Goal: Task Accomplishment & Management: Manage account settings

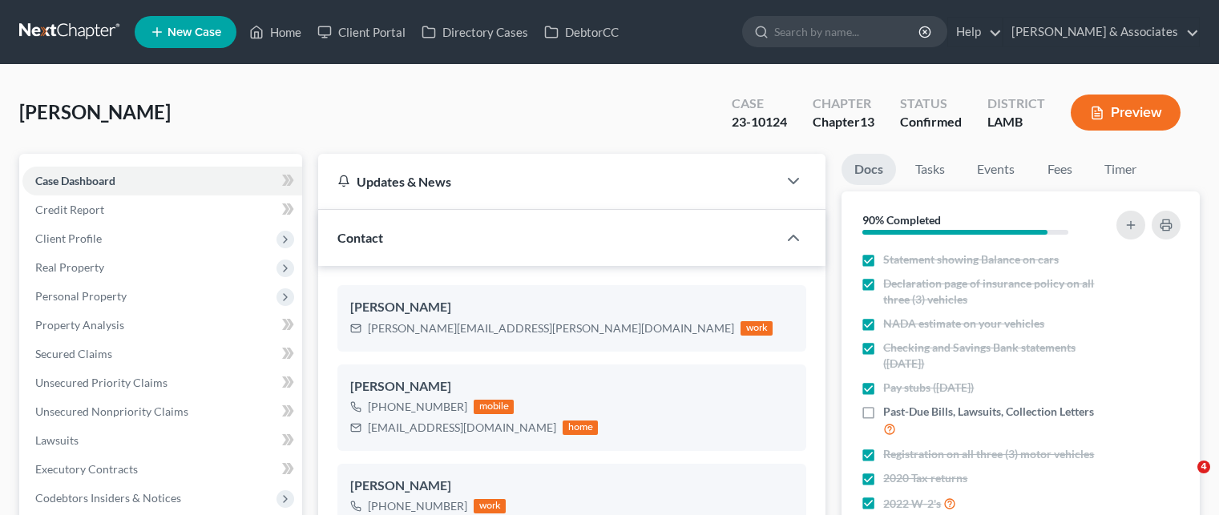
select select "0"
drag, startPoint x: 285, startPoint y: 22, endPoint x: 301, endPoint y: 79, distance: 59.9
click at [285, 22] on link "Home" at bounding box center [275, 32] width 68 height 29
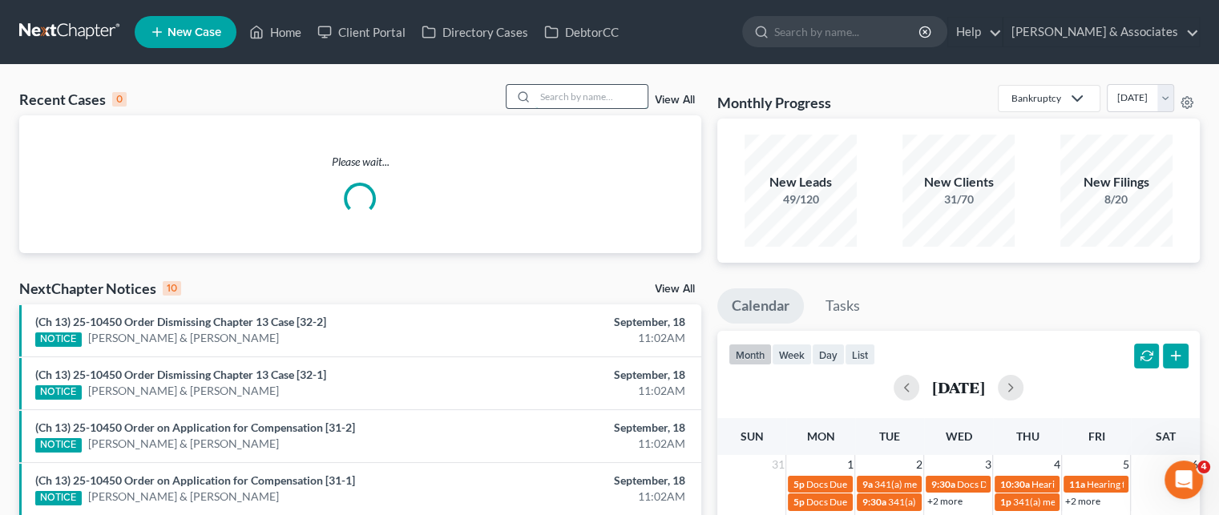
click at [587, 92] on input "search" at bounding box center [591, 96] width 112 height 23
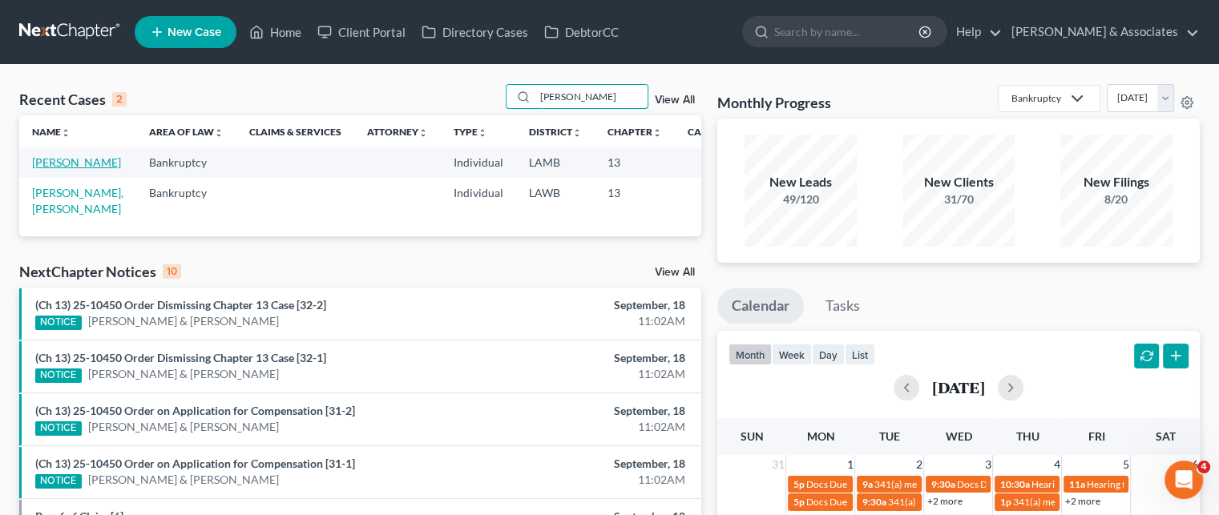
type input "[PERSON_NAME]"
click at [41, 169] on link "[PERSON_NAME]" at bounding box center [76, 163] width 89 height 14
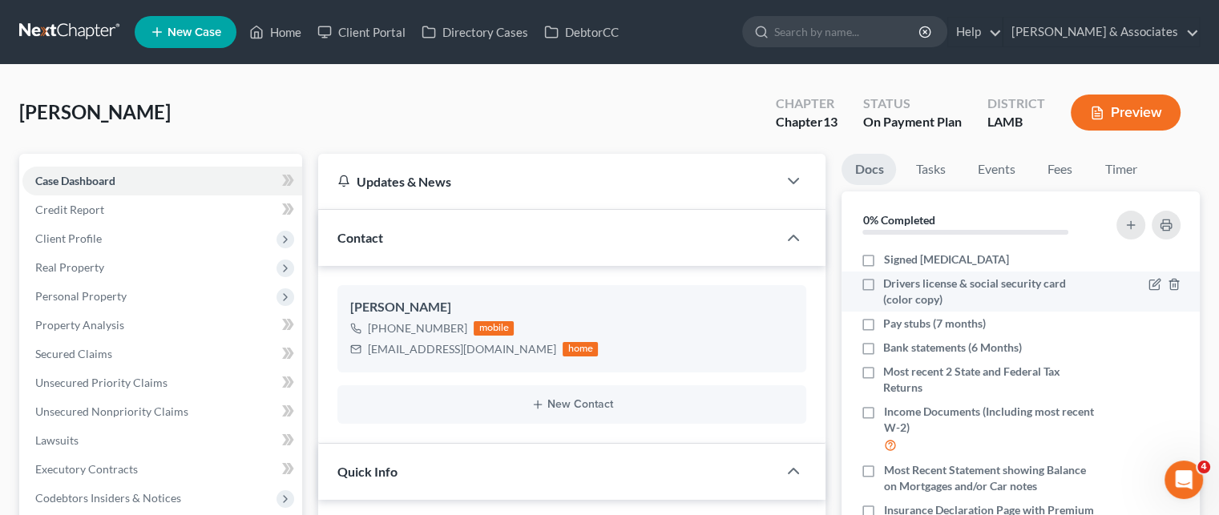
scroll to position [616, 0]
click at [1071, 172] on link "Fees" at bounding box center [1059, 169] width 51 height 31
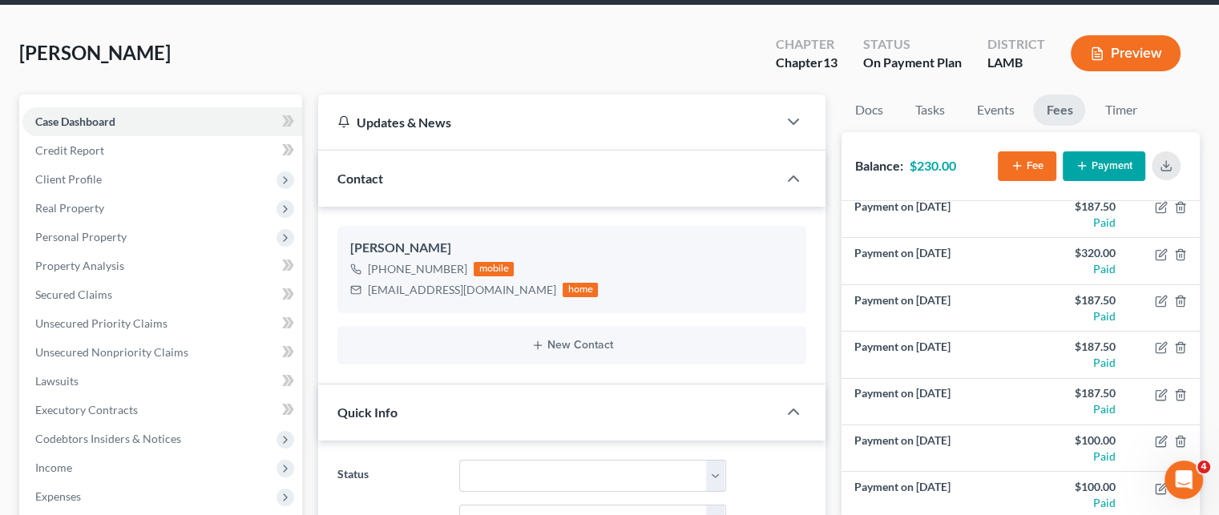
scroll to position [0, 0]
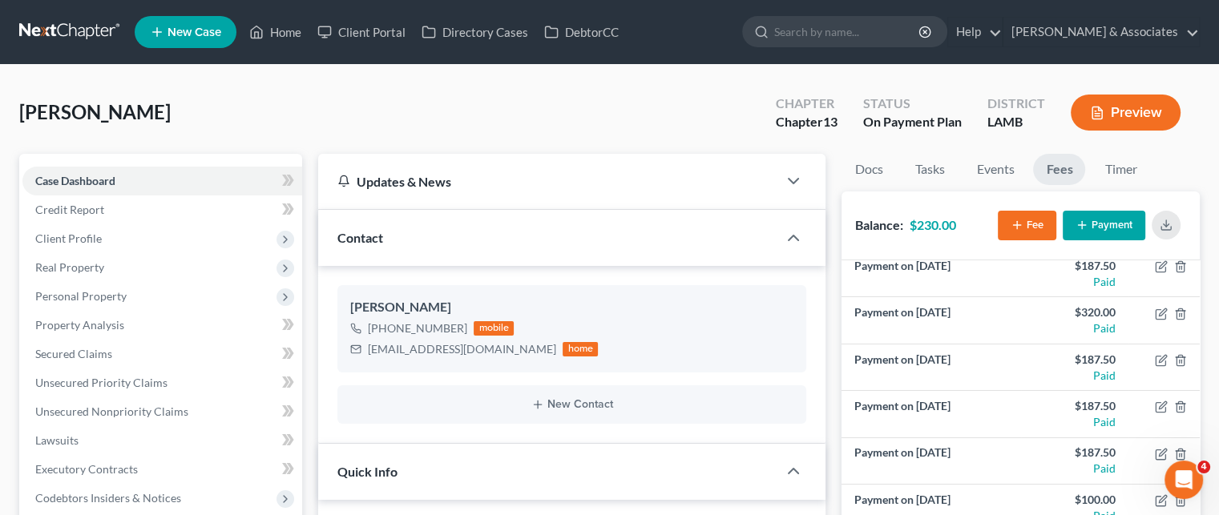
click at [1109, 230] on button "Payment" at bounding box center [1104, 226] width 83 height 30
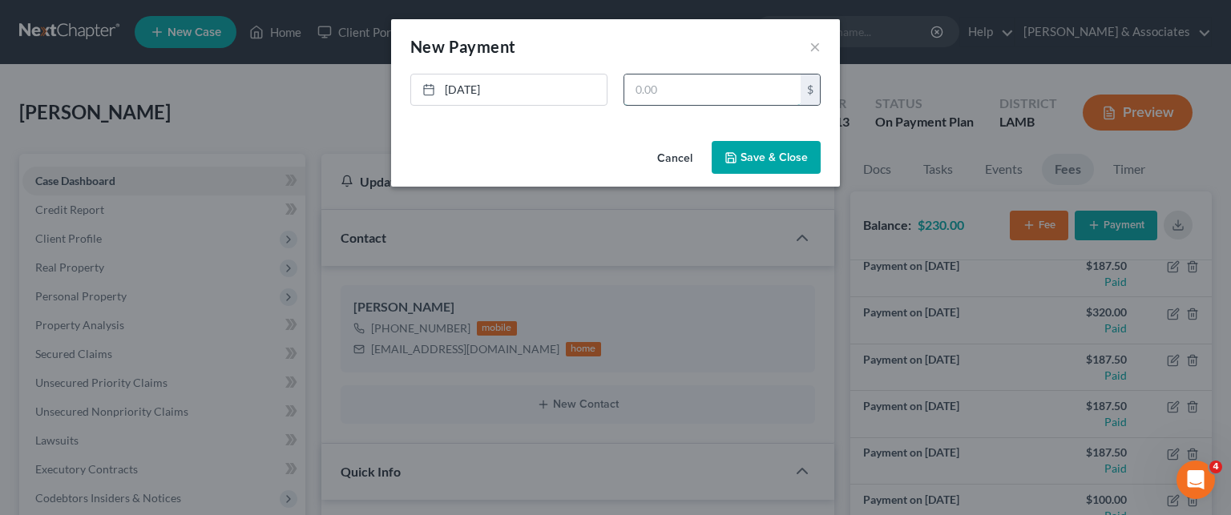
click at [687, 86] on input "text" at bounding box center [712, 90] width 176 height 30
type input "100.00"
click at [757, 160] on button "Save & Close" at bounding box center [766, 158] width 109 height 34
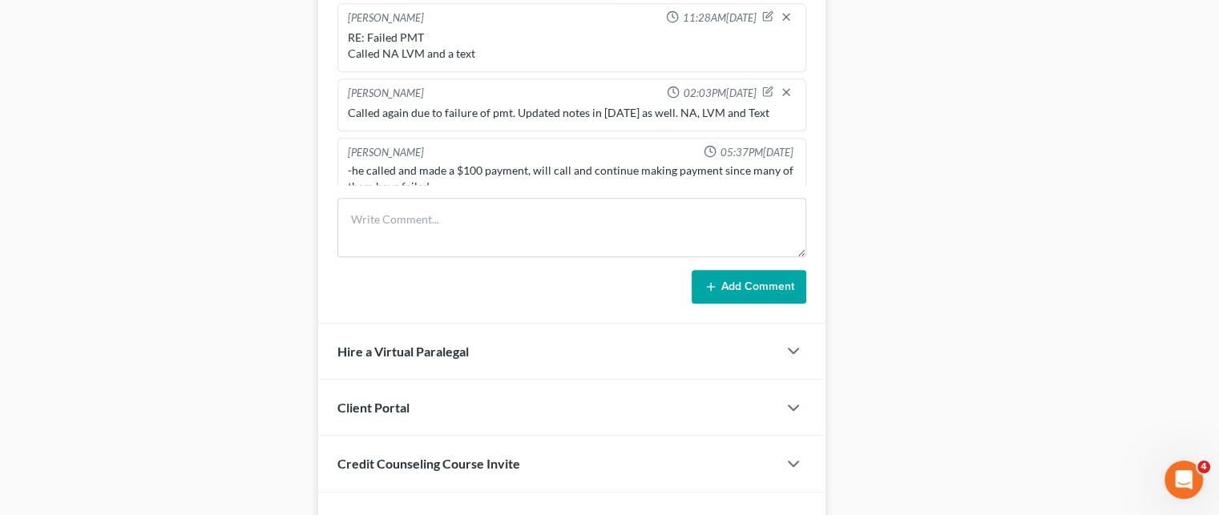
scroll to position [962, 0]
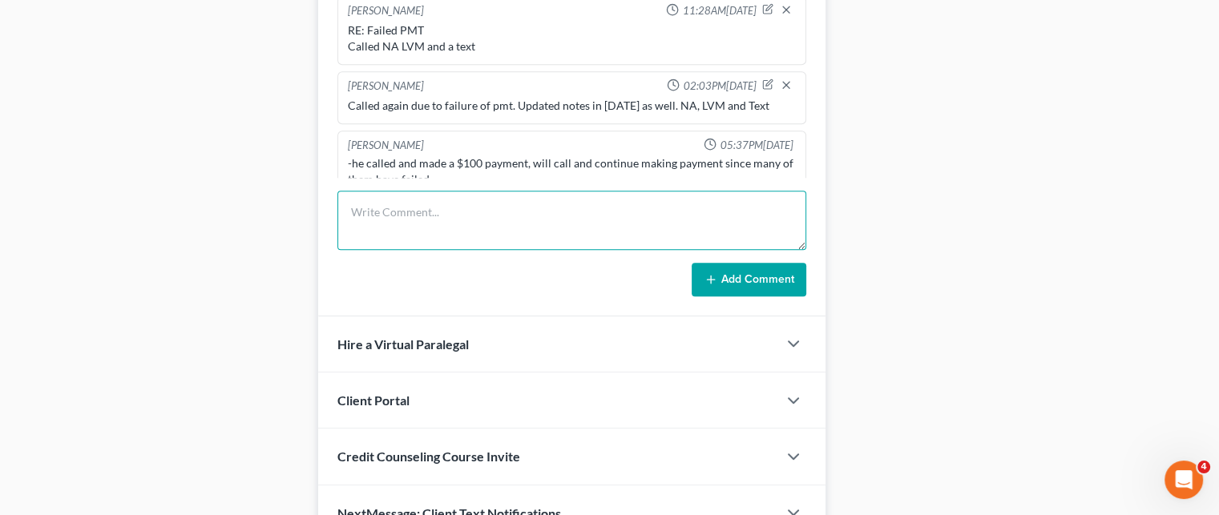
click at [491, 221] on textarea at bounding box center [571, 220] width 469 height 59
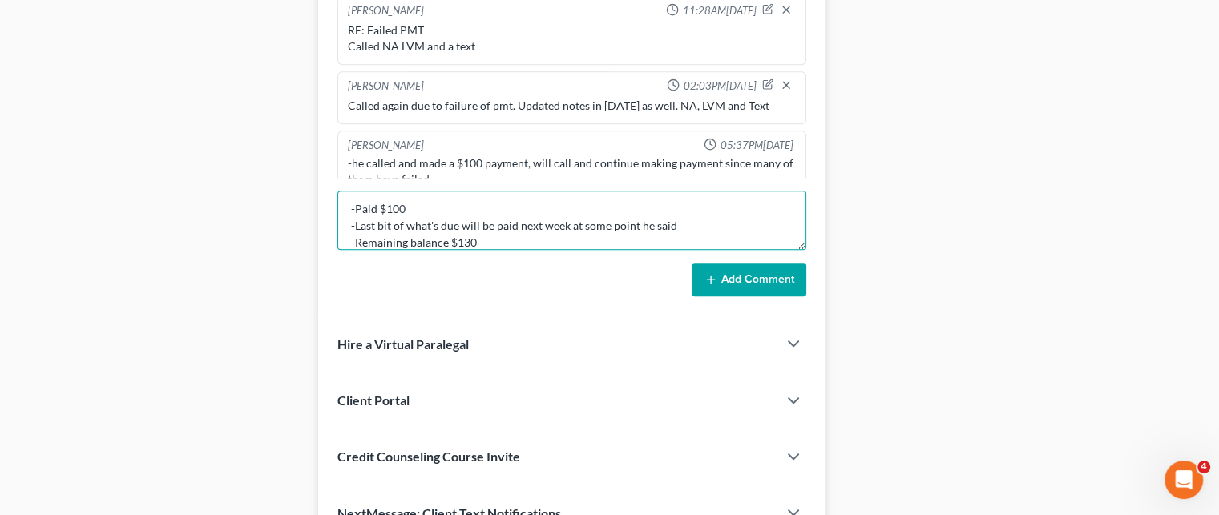
type textarea "-Paid $100 -Last bit of what's due will be paid next week at some point he said…"
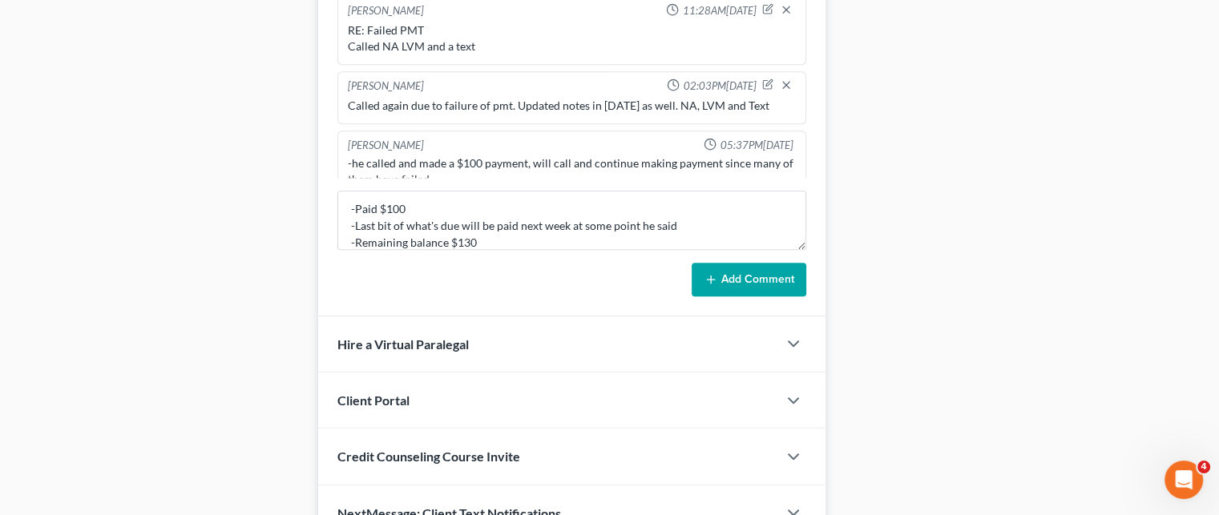
click at [757, 281] on button "Add Comment" at bounding box center [749, 280] width 115 height 34
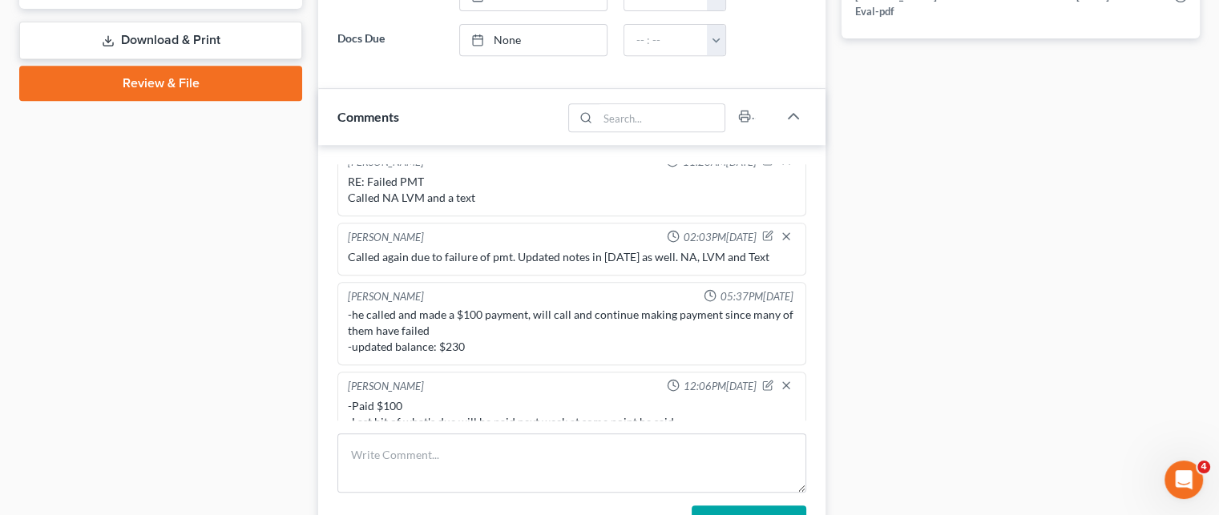
scroll to position [721, 0]
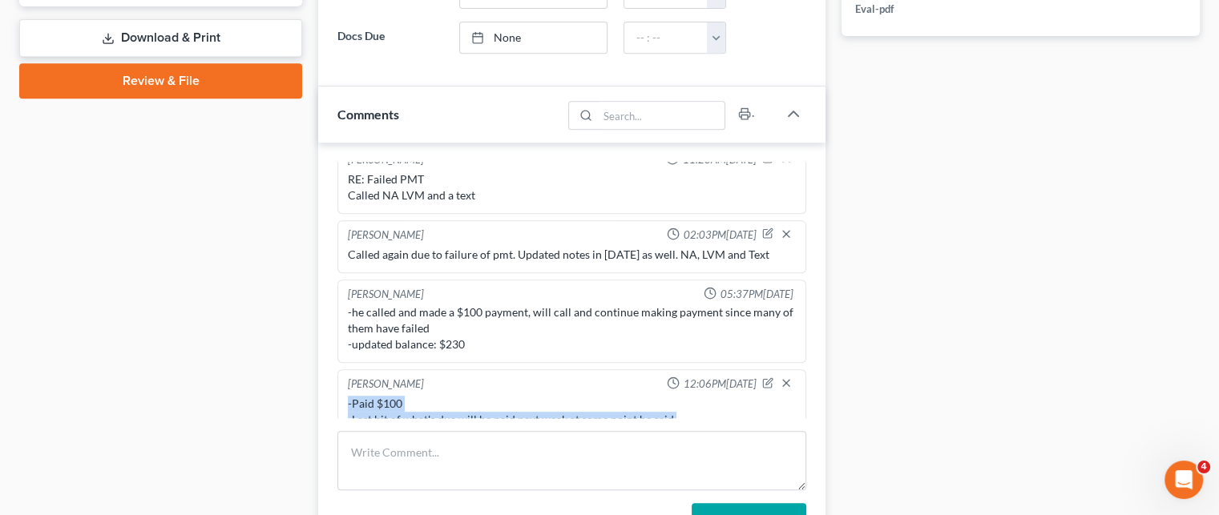
drag, startPoint x: 503, startPoint y: 398, endPoint x: 349, endPoint y: 365, distance: 156.6
click at [349, 396] on div "-Paid $100 -Last bit of what's due will be paid next week at some point he said…" at bounding box center [572, 420] width 448 height 48
copy div "-Paid $100 -Last bit of what's due will be paid next week at some point he said…"
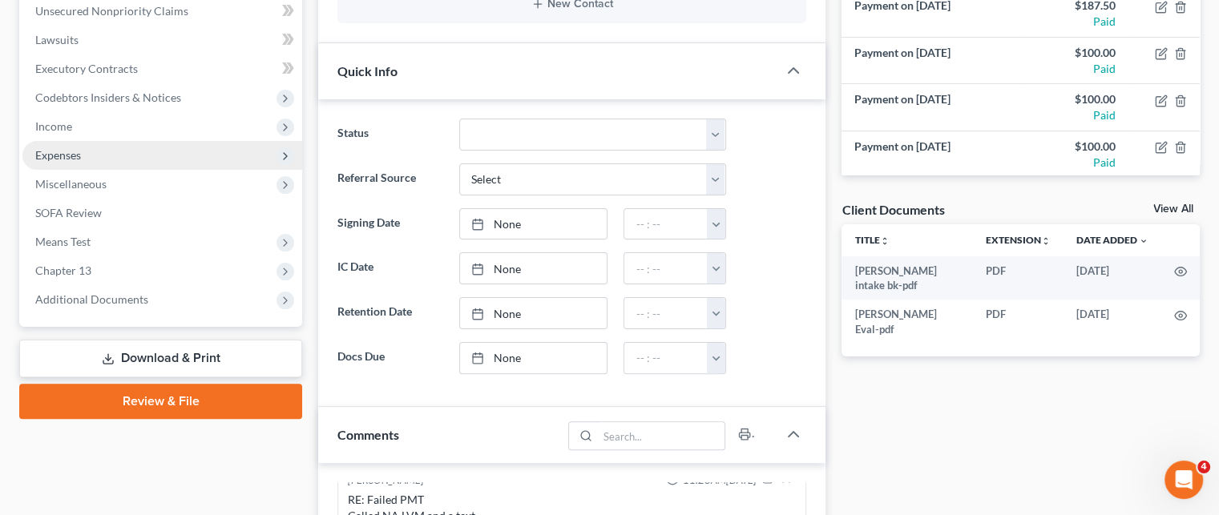
scroll to position [0, 0]
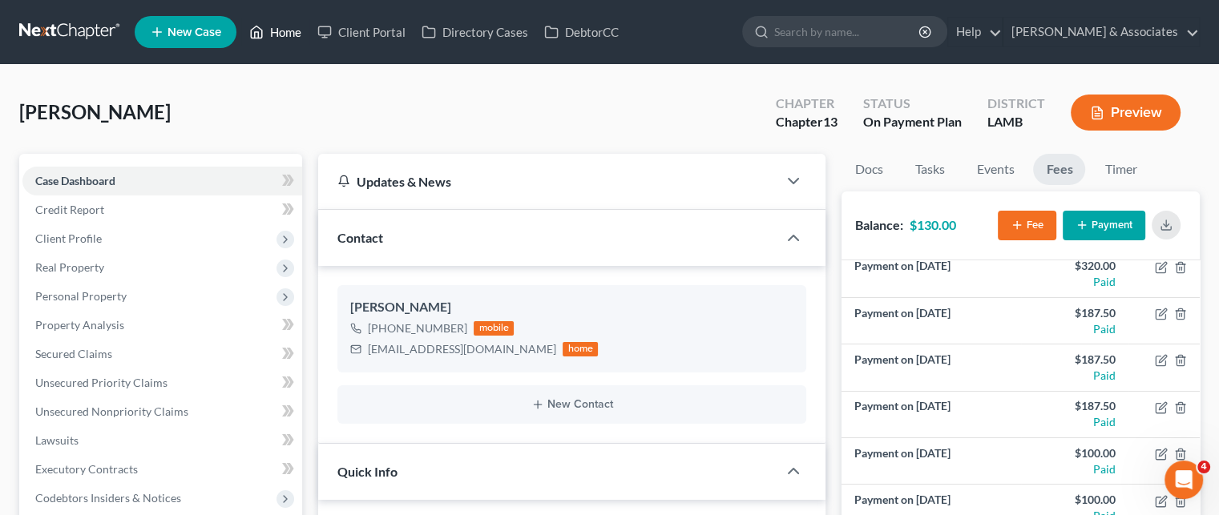
click at [286, 23] on link "Home" at bounding box center [275, 32] width 68 height 29
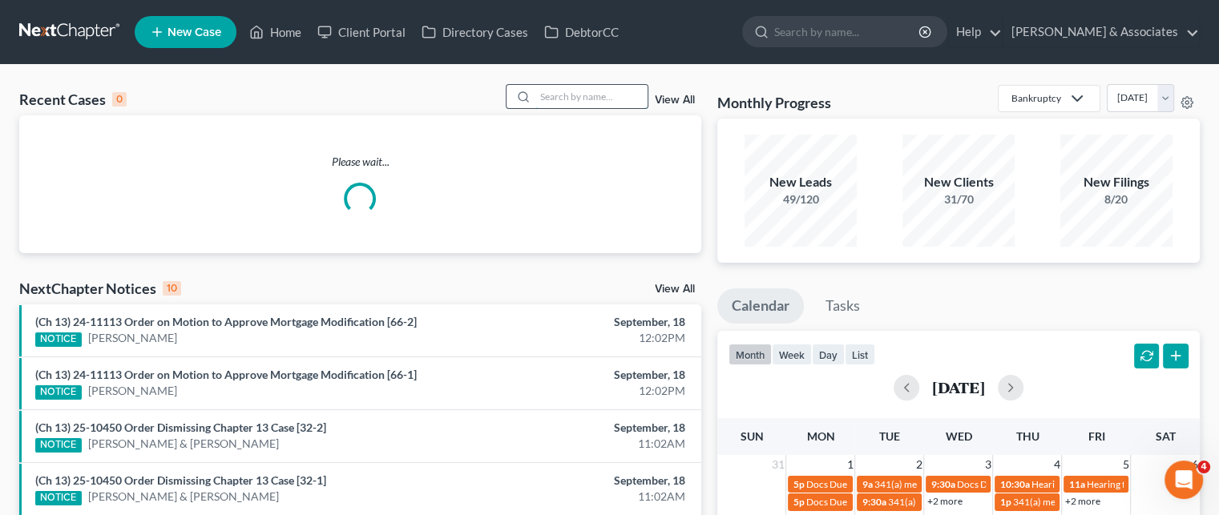
click at [578, 92] on input "search" at bounding box center [591, 96] width 112 height 23
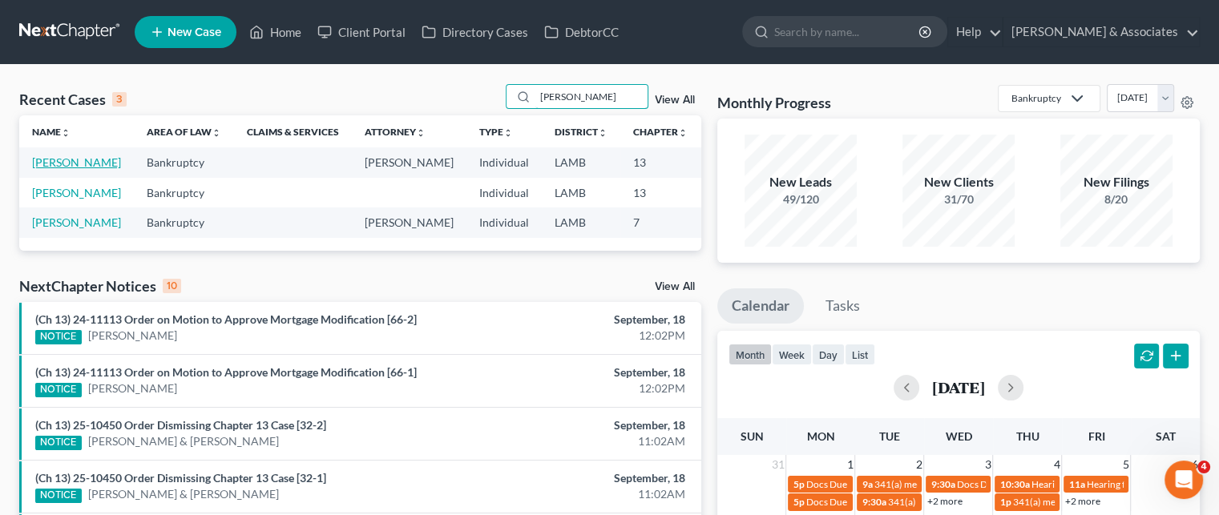
type input "[PERSON_NAME]"
click at [38, 169] on link "[PERSON_NAME]" at bounding box center [76, 163] width 89 height 14
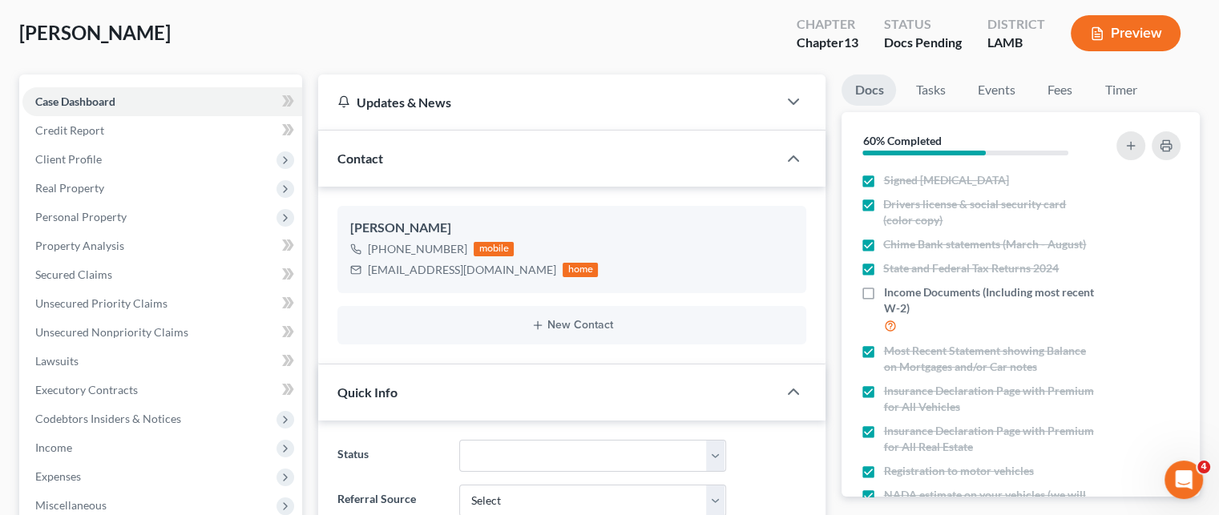
scroll to position [1039, 0]
drag, startPoint x: 367, startPoint y: 269, endPoint x: 503, endPoint y: 274, distance: 136.4
click at [503, 274] on div "[EMAIL_ADDRESS][DOMAIN_NAME] home" at bounding box center [474, 269] width 248 height 21
copy div "[EMAIL_ADDRESS][DOMAIN_NAME]"
